Goal: Information Seeking & Learning: Learn about a topic

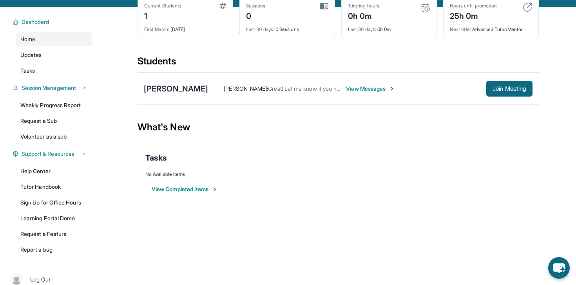
scroll to position [54, 0]
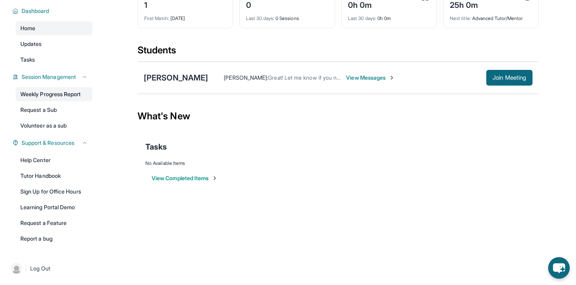
click at [56, 90] on link "Weekly Progress Report" at bounding box center [54, 94] width 77 height 14
click at [42, 35] on link "Home" at bounding box center [54, 28] width 77 height 14
click at [42, 25] on link "Home" at bounding box center [54, 28] width 77 height 14
click at [183, 83] on div "[PERSON_NAME] [PERSON_NAME] : Great! Let me know if you need any more help lead…" at bounding box center [339, 78] width 402 height 32
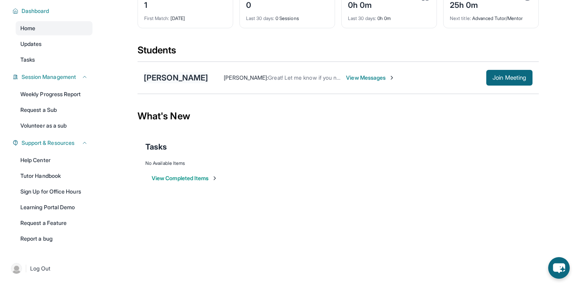
click at [174, 78] on div "[PERSON_NAME]" at bounding box center [176, 77] width 64 height 11
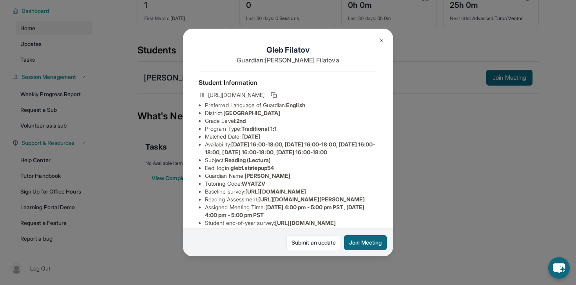
scroll to position [118, 0]
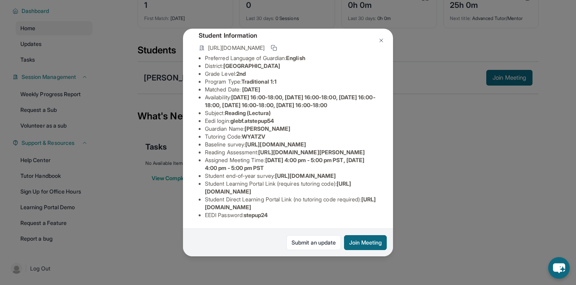
click at [167, 211] on div "[PERSON_NAME] Guardian: [PERSON_NAME] Student Information [URL][DOMAIN_NAME] Pr…" at bounding box center [288, 142] width 576 height 285
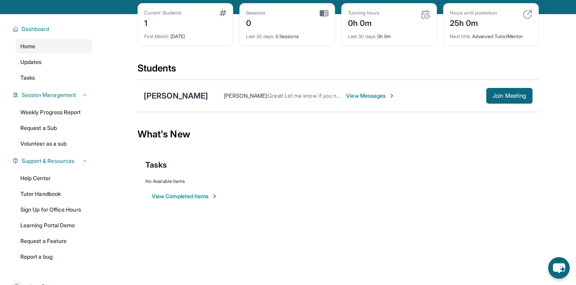
scroll to position [0, 0]
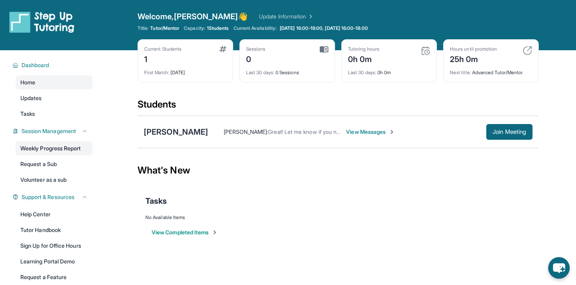
click at [49, 145] on link "Weekly Progress Report" at bounding box center [54, 148] width 77 height 14
click at [229, 28] on span "1 Students" at bounding box center [218, 28] width 22 height 6
click at [208, 128] on div "[PERSON_NAME] : Great! Let me know if you need any more help leading up to our …" at bounding box center [347, 132] width 278 height 8
click at [183, 129] on div "[PERSON_NAME]" at bounding box center [176, 131] width 64 height 11
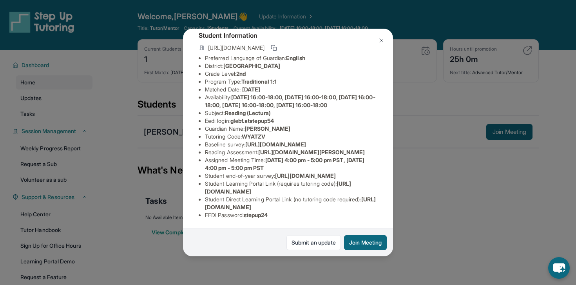
scroll to position [72, 0]
click at [151, 109] on div "[PERSON_NAME] Guardian: [PERSON_NAME] Student Information [URL][DOMAIN_NAME] Pr…" at bounding box center [288, 142] width 576 height 285
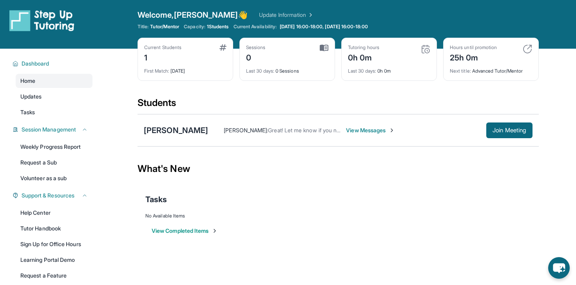
scroll to position [54, 0]
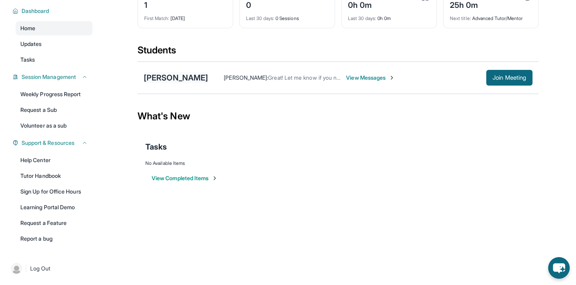
click at [158, 79] on div "[PERSON_NAME]" at bounding box center [176, 77] width 64 height 11
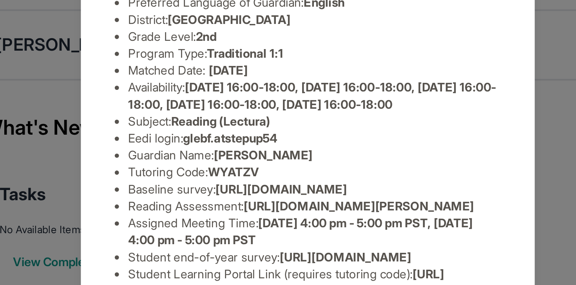
scroll to position [47, 14]
click at [205, 125] on li "Eedi login : glebf.atstepup54" at bounding box center [291, 121] width 173 height 8
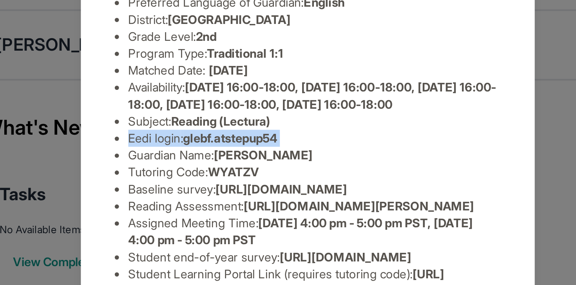
click at [205, 125] on li "Eedi login : glebf.atstepup54" at bounding box center [291, 121] width 173 height 8
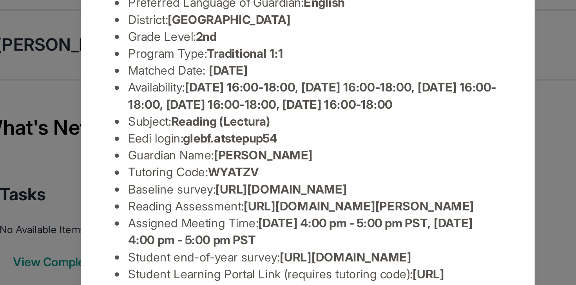
click at [256, 116] on span "Reading (Lectura)" at bounding box center [248, 112] width 46 height 7
drag, startPoint x: 218, startPoint y: 127, endPoint x: 282, endPoint y: 131, distance: 63.6
click at [282, 125] on li "Eedi login : glebf.atstepup54" at bounding box center [291, 121] width 173 height 8
click at [229, 117] on li "Subject : Reading (Lectura)" at bounding box center [291, 113] width 173 height 8
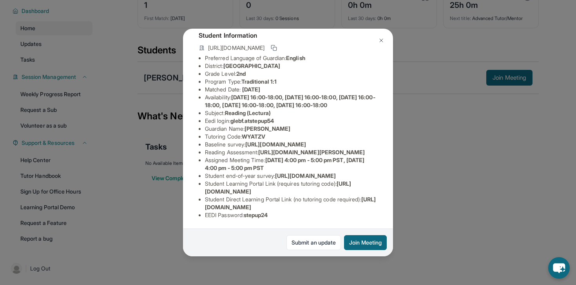
scroll to position [118, 14]
click at [432, 208] on div "[PERSON_NAME] Guardian: [PERSON_NAME] Student Information [URL][DOMAIN_NAME] Pr…" at bounding box center [288, 142] width 576 height 285
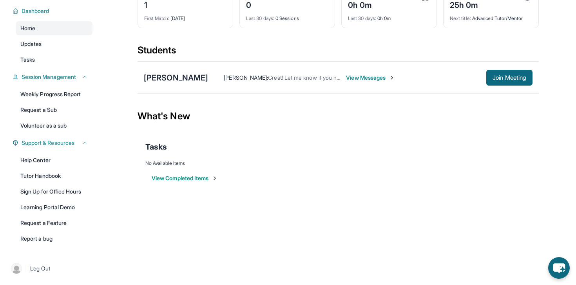
scroll to position [11, 0]
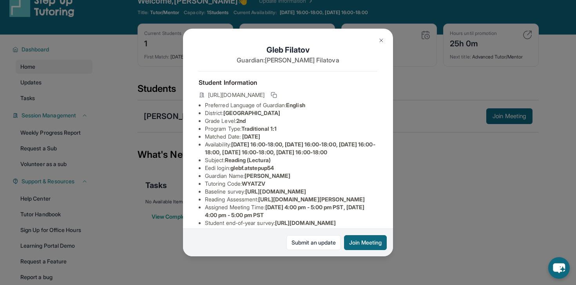
click at [162, 171] on div "Gleb Filatov Guardian: Anna Filatova Student Information https://student-portal…" at bounding box center [288, 142] width 576 height 285
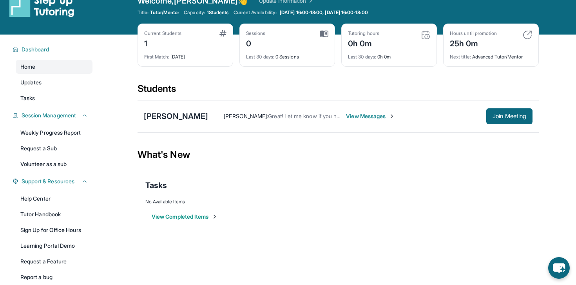
click at [346, 114] on span "View Messages" at bounding box center [370, 116] width 49 height 8
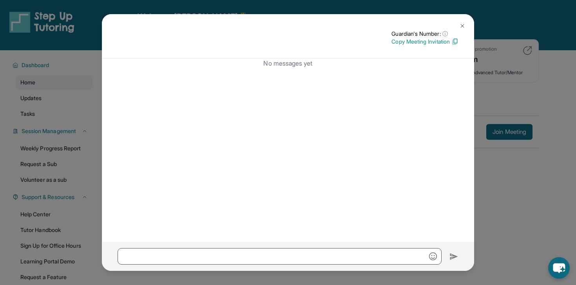
scroll to position [54, 0]
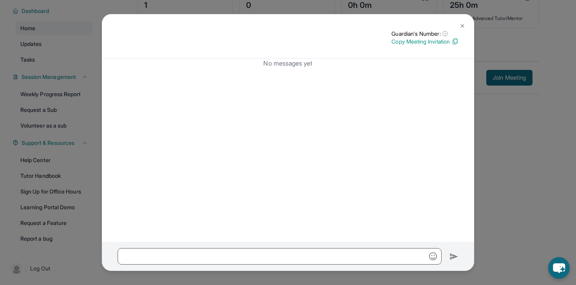
click at [460, 27] on img at bounding box center [463, 26] width 6 height 6
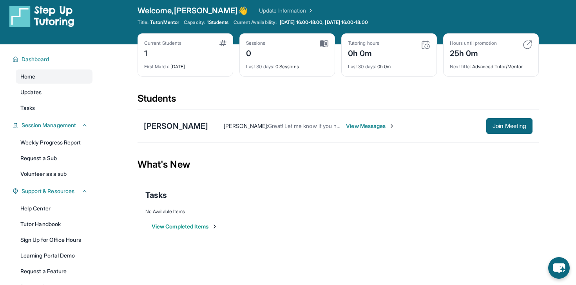
scroll to position [0, 0]
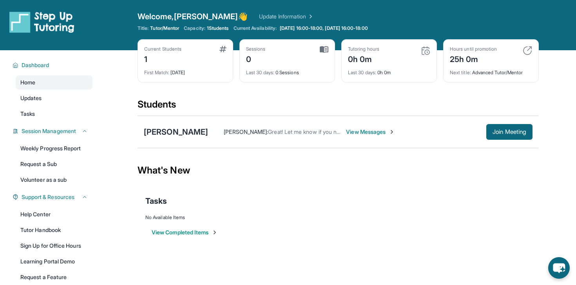
click at [259, 15] on link "Update Information" at bounding box center [286, 17] width 55 height 8
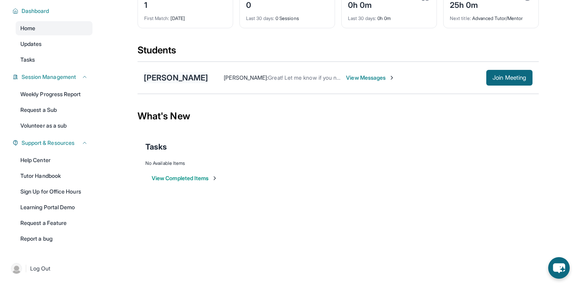
click at [181, 77] on div "[PERSON_NAME]" at bounding box center [176, 77] width 64 height 11
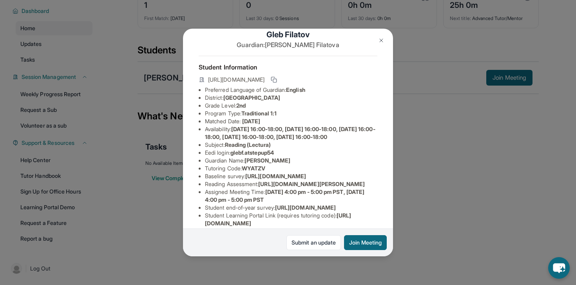
scroll to position [11, 8]
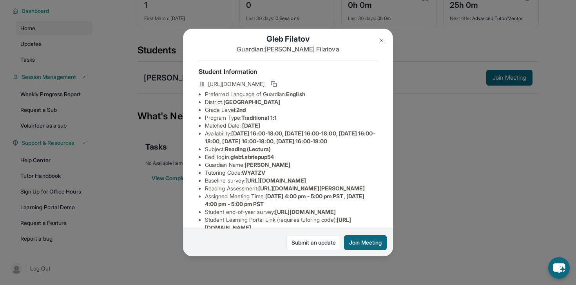
click at [229, 137] on li "Availability: Monday 16:00-18:00, Tuesday 16:00-18:00, Wednesday 16:00-18:00, T…" at bounding box center [291, 137] width 173 height 16
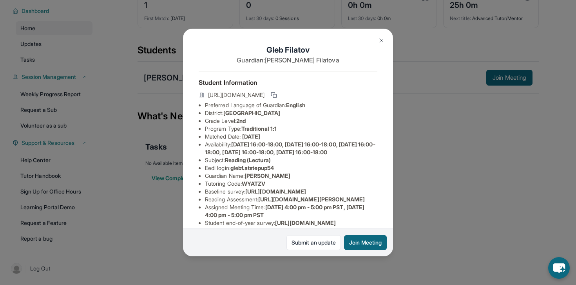
scroll to position [0, 0]
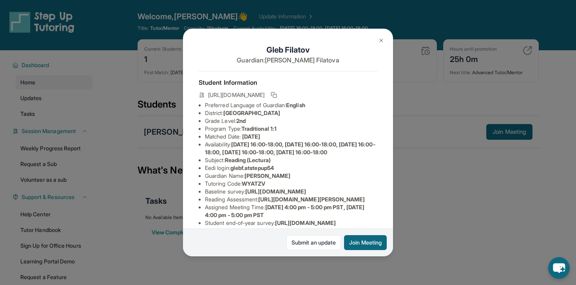
click at [163, 113] on div "[PERSON_NAME] Guardian: [PERSON_NAME] Student Information [URL][DOMAIN_NAME] Pr…" at bounding box center [288, 142] width 576 height 285
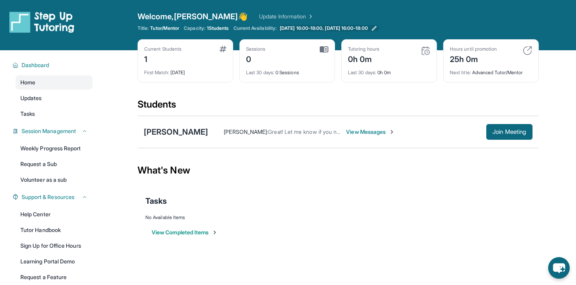
click at [367, 27] on span "[DATE] 16:00-18:00, [DATE] 16:00-18:00" at bounding box center [324, 28] width 88 height 6
click at [67, 141] on link "Weekly Progress Report" at bounding box center [54, 148] width 77 height 14
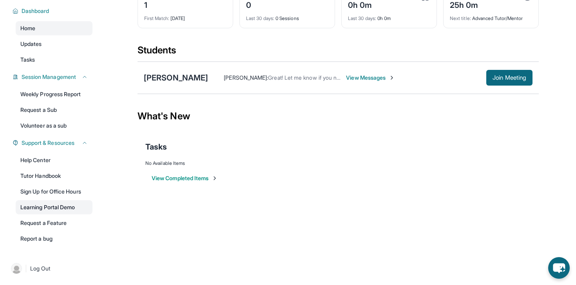
click at [46, 202] on link "Learning Portal Demo" at bounding box center [54, 207] width 77 height 14
click at [57, 224] on link "Request a Feature" at bounding box center [54, 223] width 77 height 14
click at [60, 49] on link "Updates" at bounding box center [54, 44] width 77 height 14
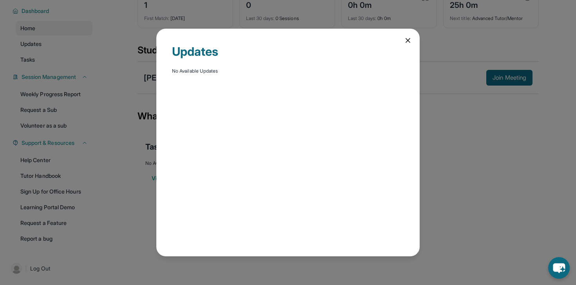
click at [64, 55] on div "Updates No Available Updates" at bounding box center [288, 142] width 576 height 285
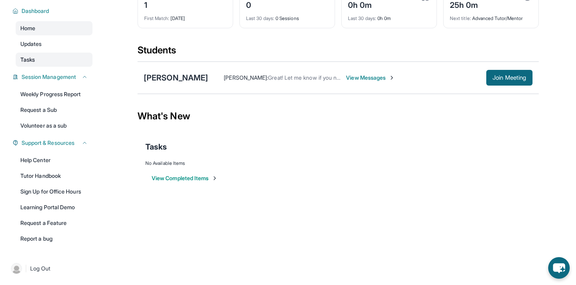
click at [42, 59] on link "Tasks" at bounding box center [54, 60] width 77 height 14
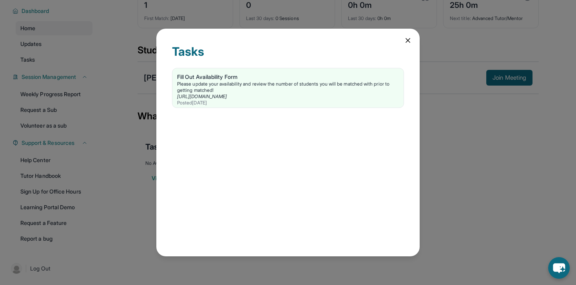
click at [145, 123] on div "Tasks Fill Out Availability Form Please update your availability and review the…" at bounding box center [288, 142] width 576 height 285
